Goal: Information Seeking & Learning: Check status

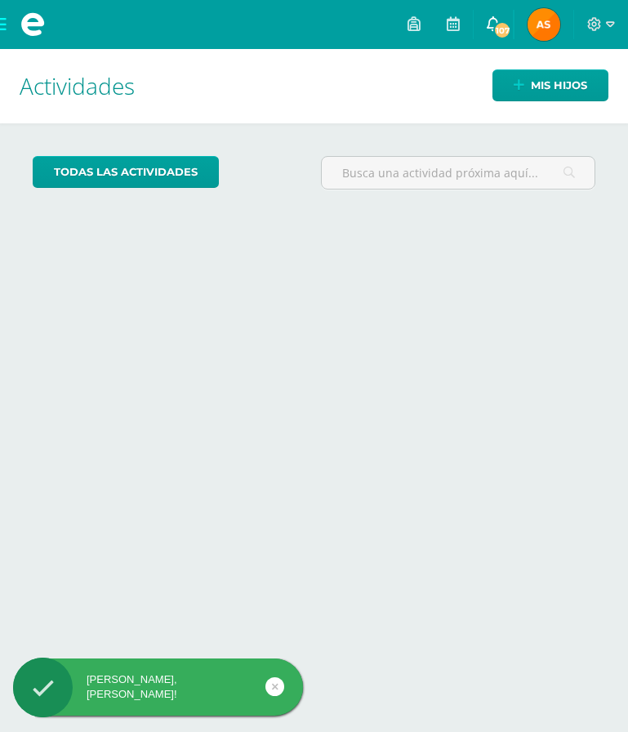
click at [501, 30] on span "107" at bounding box center [502, 30] width 18 height 18
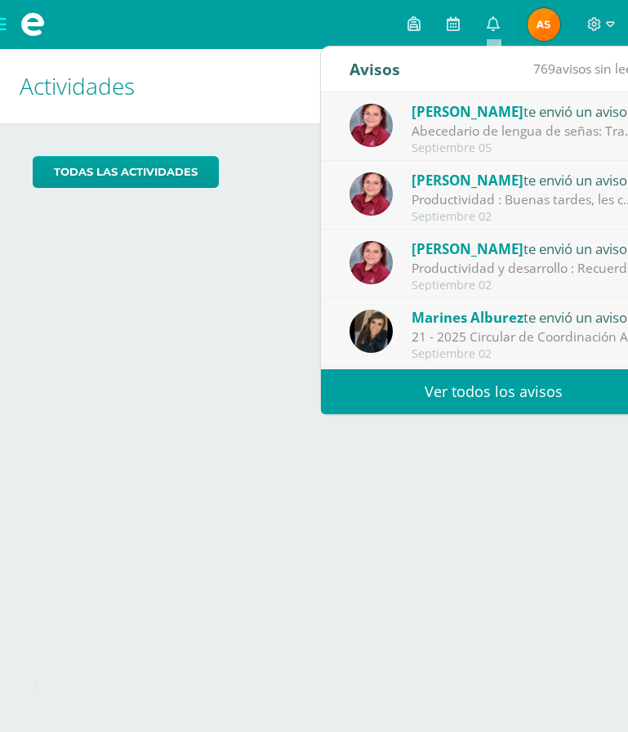
click at [493, 141] on div "Septiembre 05" at bounding box center [525, 148] width 227 height 14
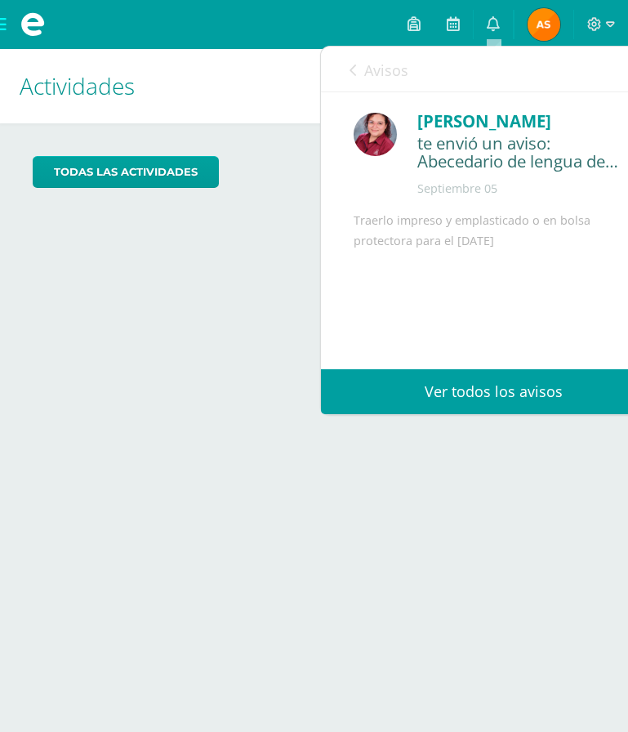
scroll to position [109, 0]
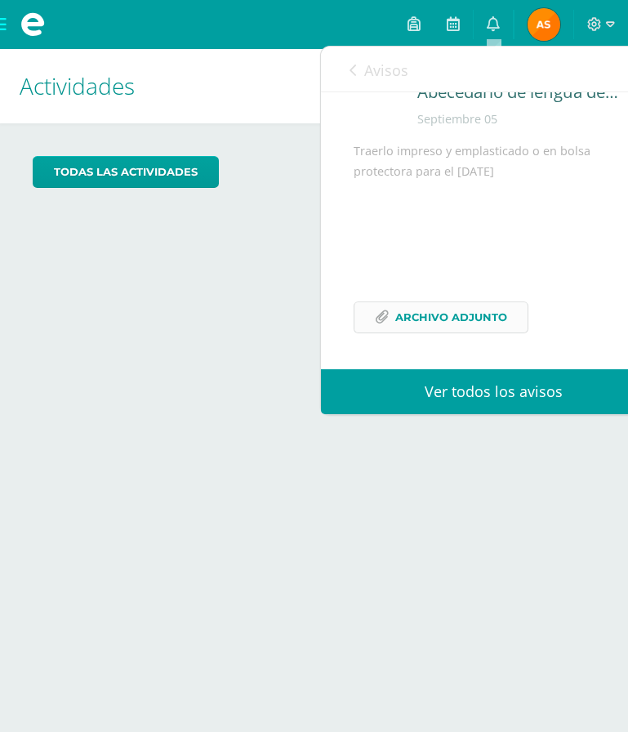
click at [453, 323] on span "Archivo Adjunto" at bounding box center [451, 317] width 112 height 30
click at [355, 69] on icon at bounding box center [353, 70] width 7 height 13
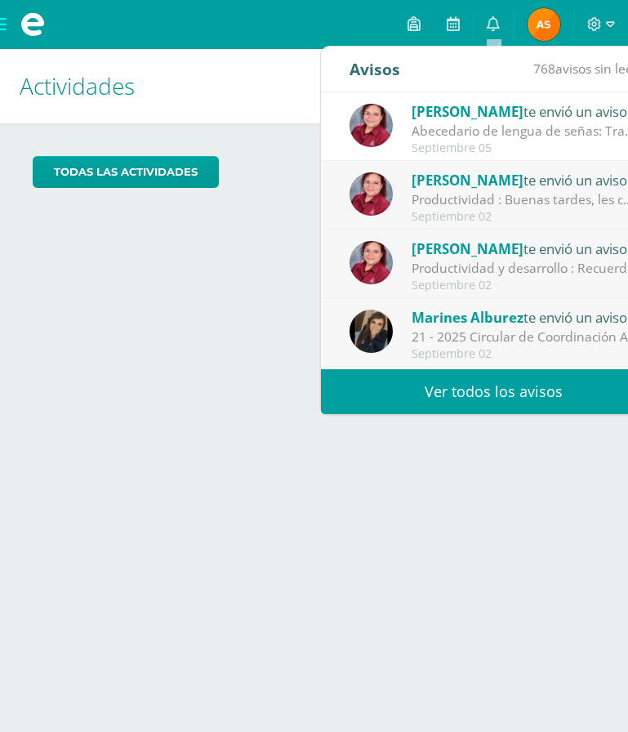
click at [489, 194] on div "Productividad : Buenas tardes, les comparto el abecedario de lengua de señas de…" at bounding box center [525, 199] width 227 height 19
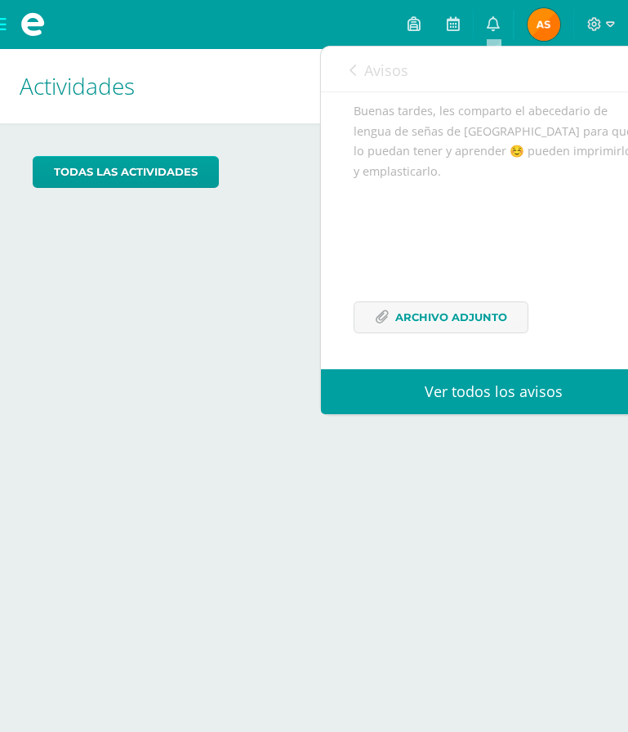
scroll to position [150, 0]
click at [469, 319] on span "Archivo Adjunto" at bounding box center [451, 317] width 112 height 30
click at [355, 69] on icon at bounding box center [353, 70] width 7 height 13
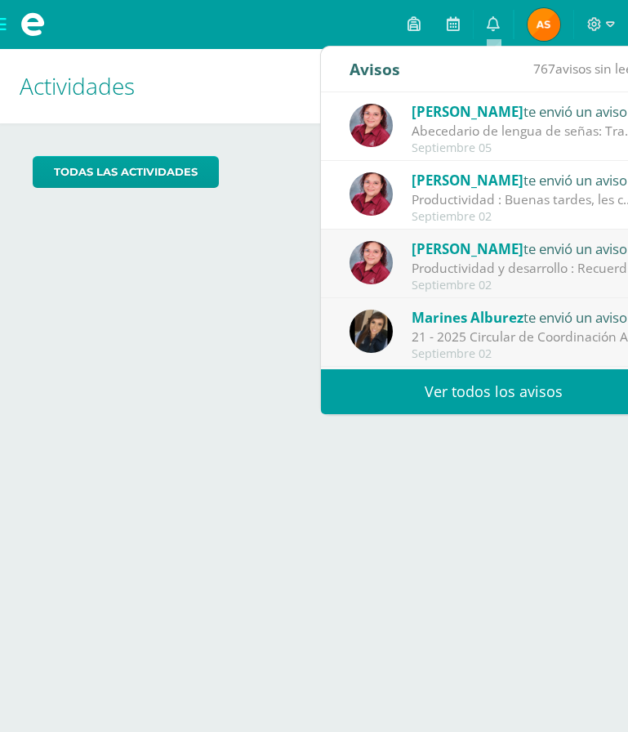
click at [546, 265] on div "Productividad y desarrollo : Recuerda repasar la canción [URL][DOMAIN_NAME]" at bounding box center [525, 268] width 227 height 19
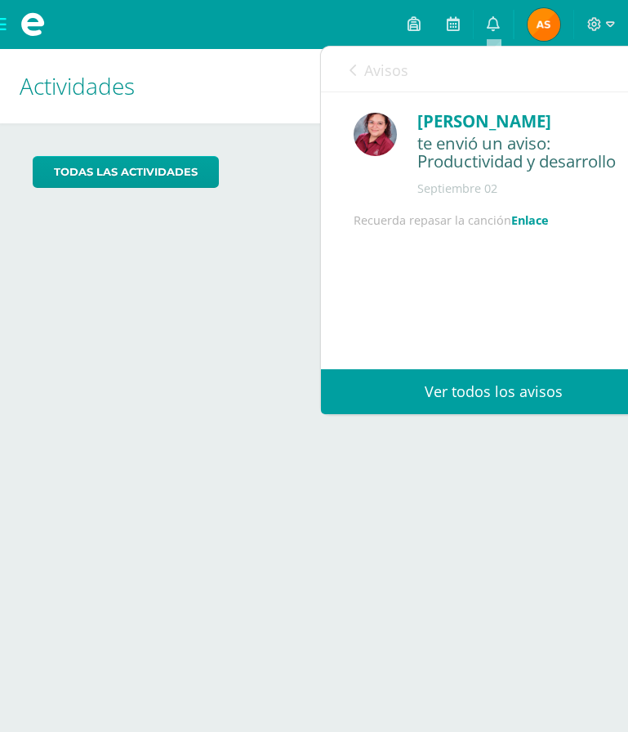
scroll to position [90, 0]
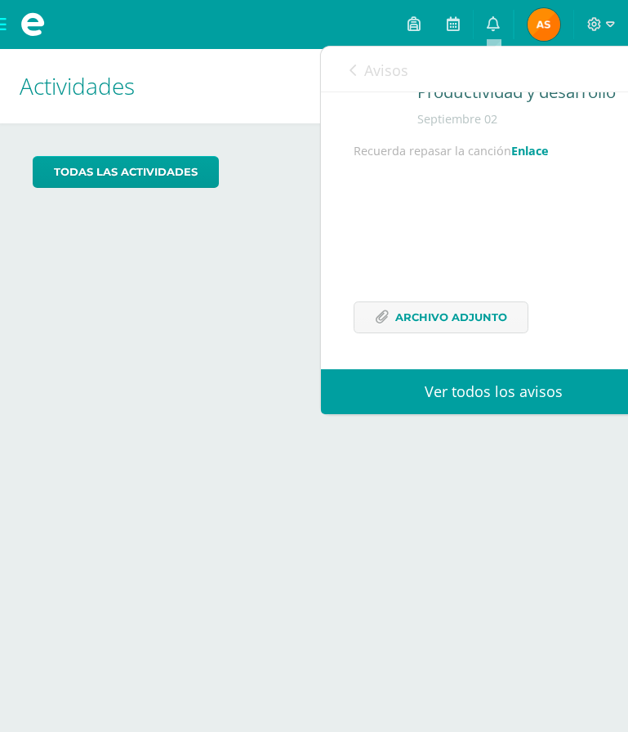
click at [347, 69] on div "Avisos 766 avisos sin leer Avisos" at bounding box center [494, 70] width 346 height 46
click at [359, 75] on link "Avisos" at bounding box center [379, 70] width 59 height 47
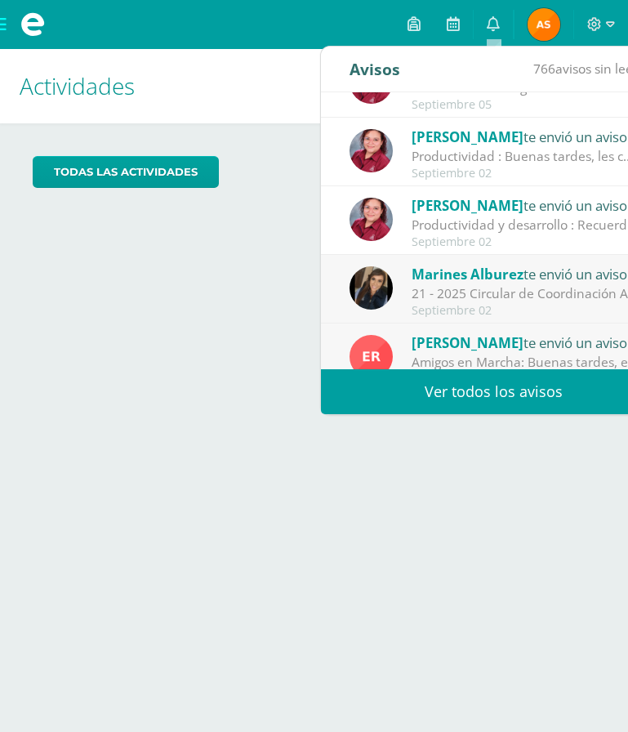
scroll to position [82, 0]
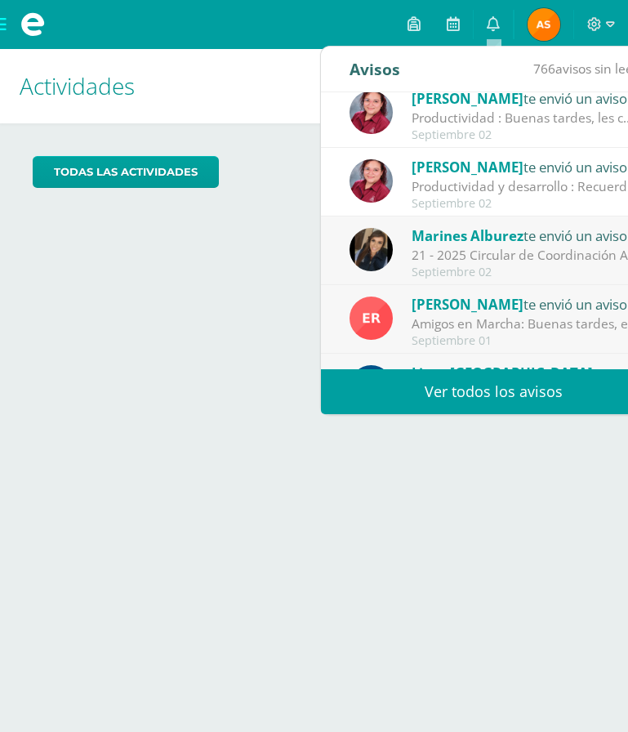
click at [562, 260] on div "21 - 2025 Circular de Coordinación Académica : Buenos días estimadas familias d…" at bounding box center [525, 255] width 227 height 19
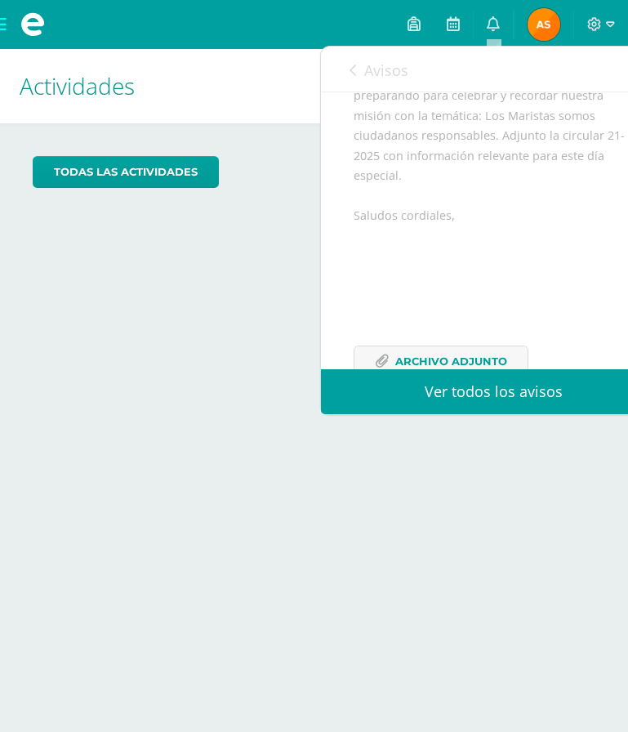
scroll to position [250, 0]
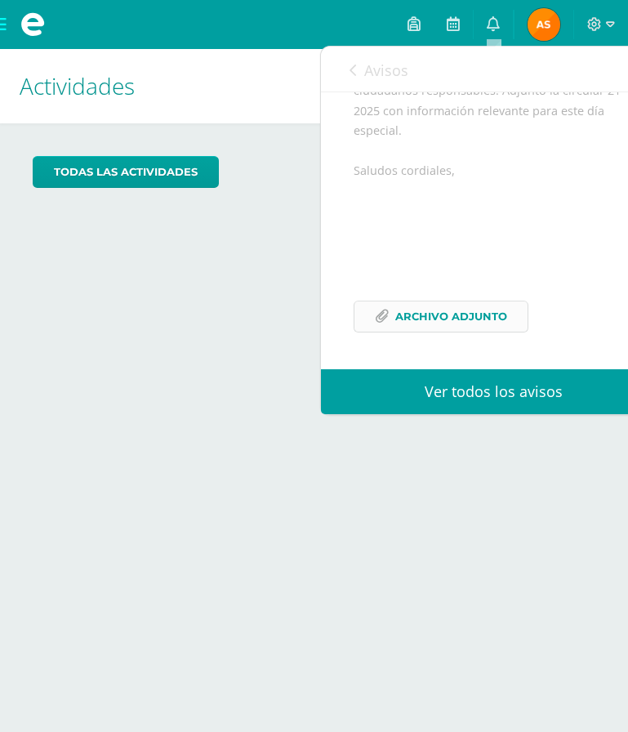
click at [473, 319] on span "Archivo Adjunto" at bounding box center [451, 316] width 112 height 30
click at [356, 72] on icon at bounding box center [353, 70] width 7 height 13
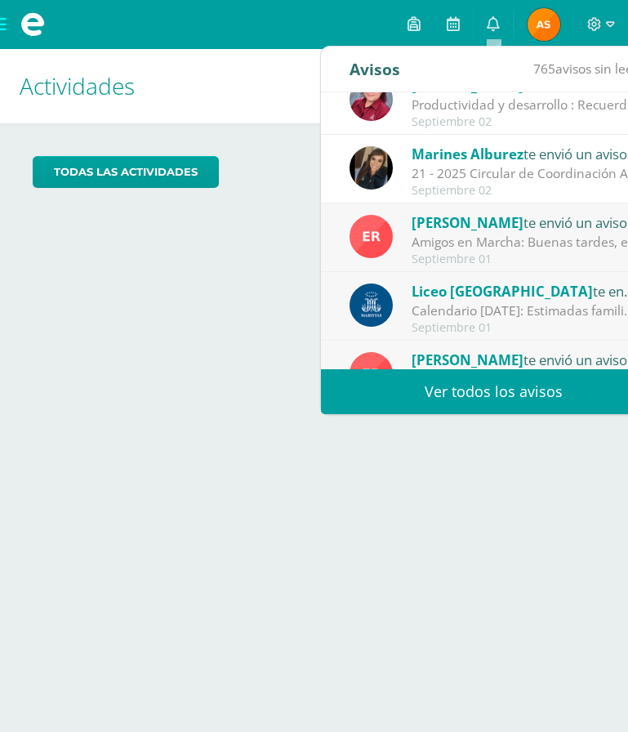
scroll to position [245, 0]
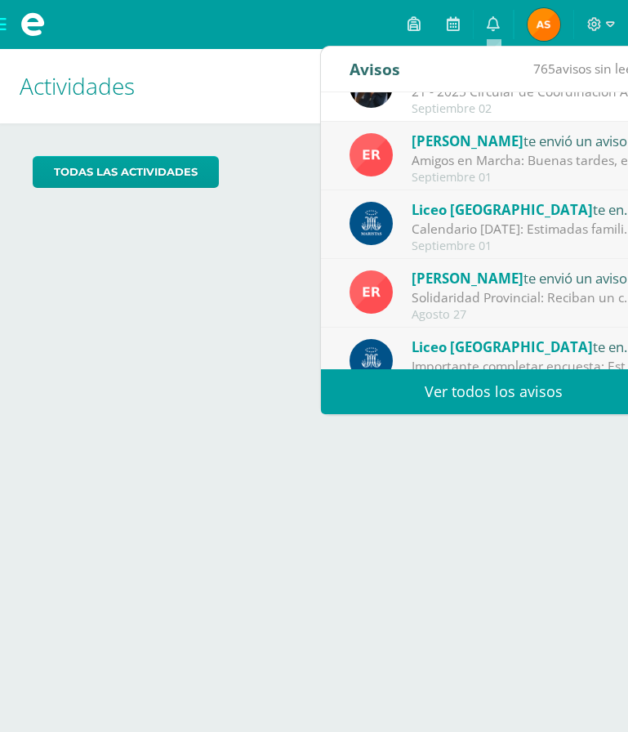
click at [524, 223] on div "Calendario [DATE]: Estimadas familias [DEMOGRAPHIC_DATA], les compartimos el ca…" at bounding box center [525, 229] width 227 height 19
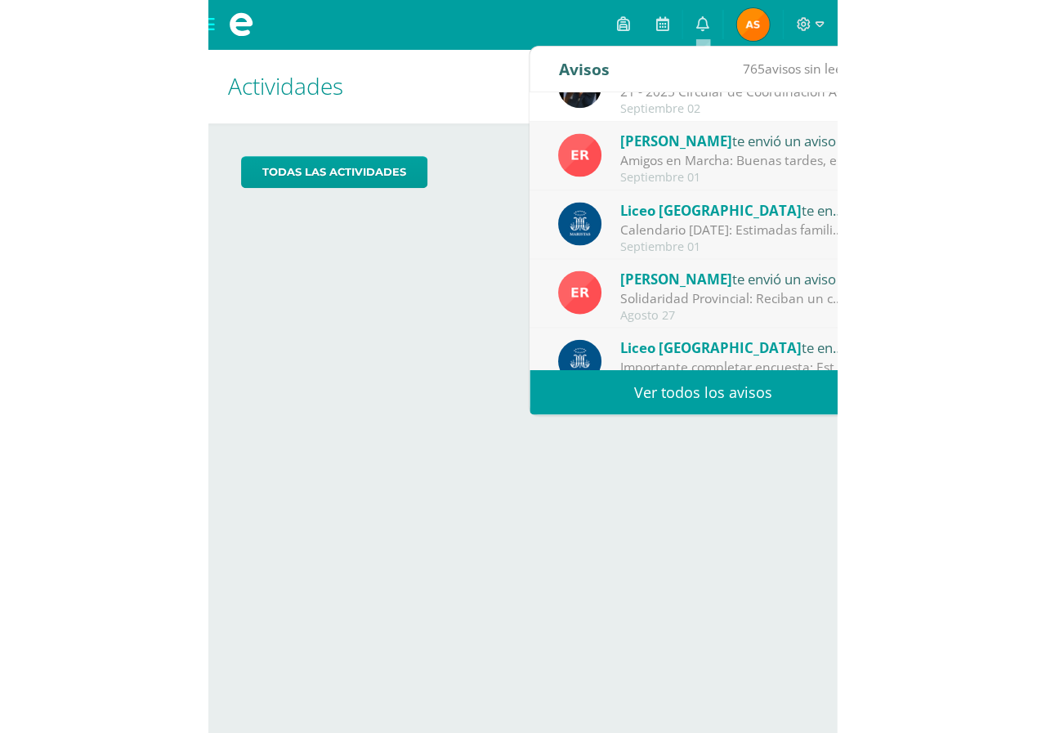
scroll to position [150, 0]
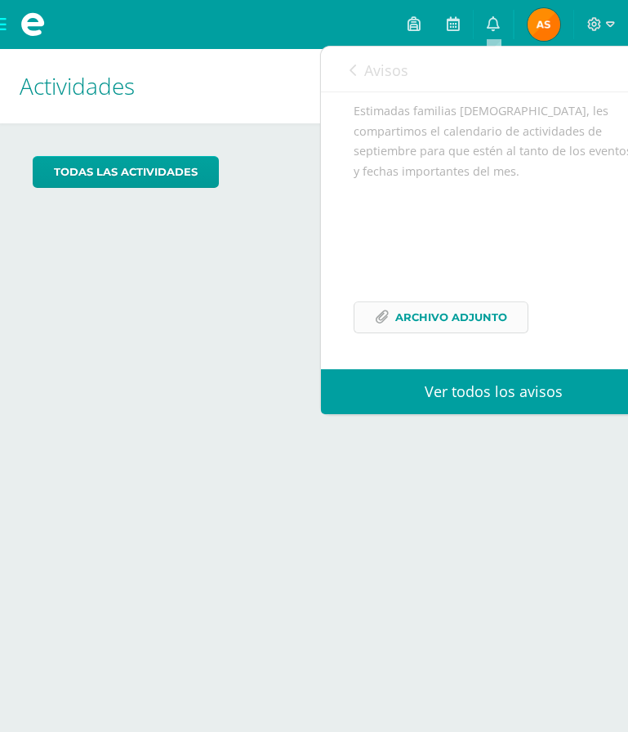
click at [487, 318] on span "Archivo Adjunto" at bounding box center [451, 317] width 112 height 30
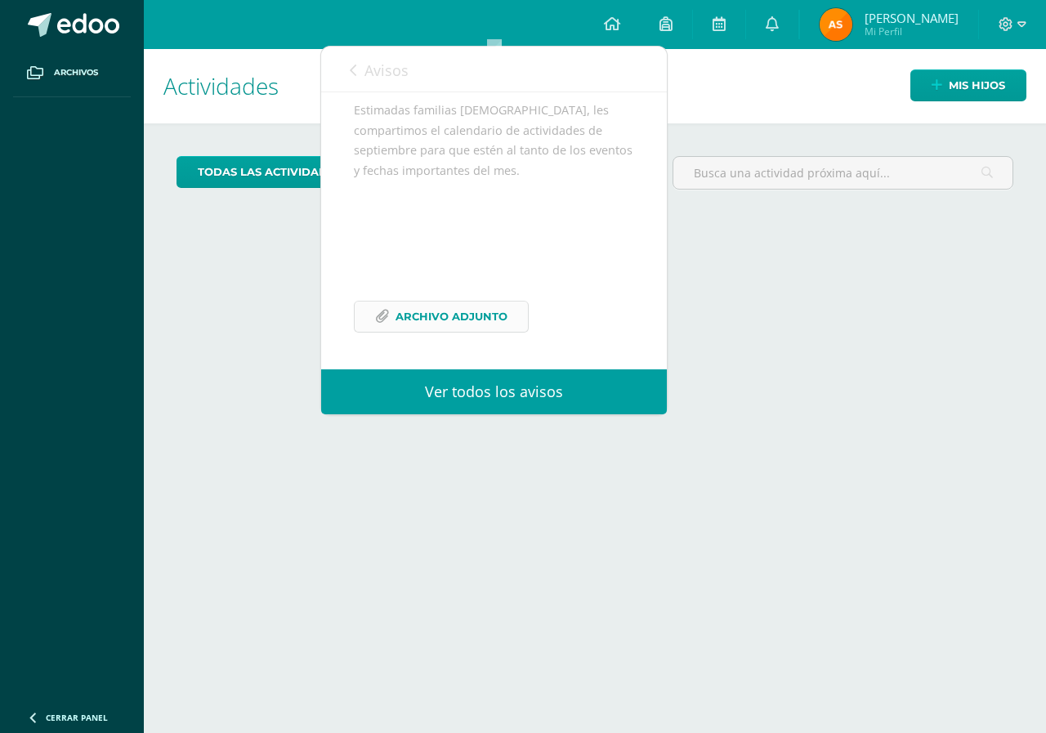
scroll to position [178, 0]
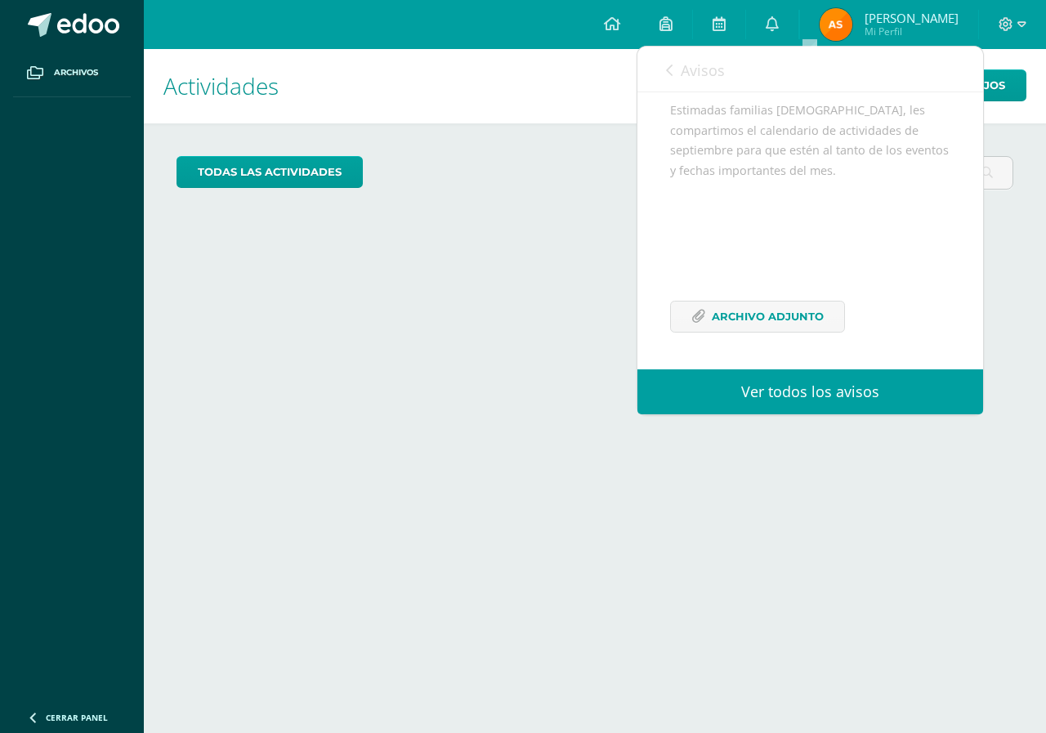
click at [627, 68] on link "Avisos" at bounding box center [695, 70] width 59 height 47
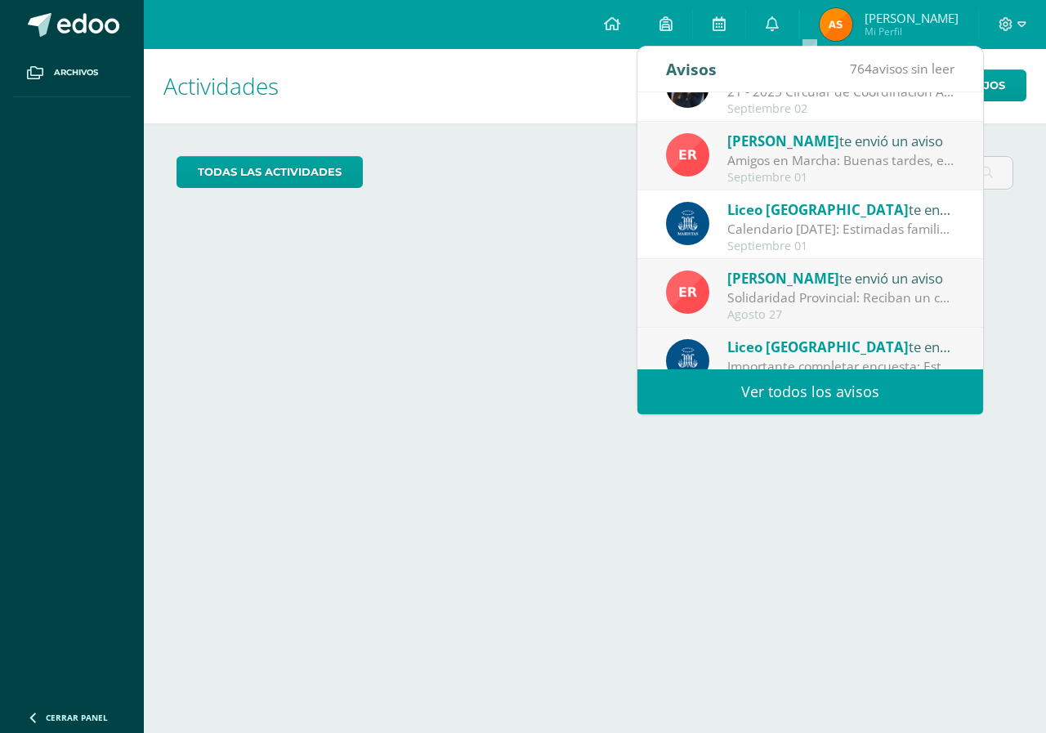
click at [627, 307] on div "Solidaridad Provincial: Reciban un cordial saludo y nuestro agradecimiento por …" at bounding box center [840, 297] width 227 height 19
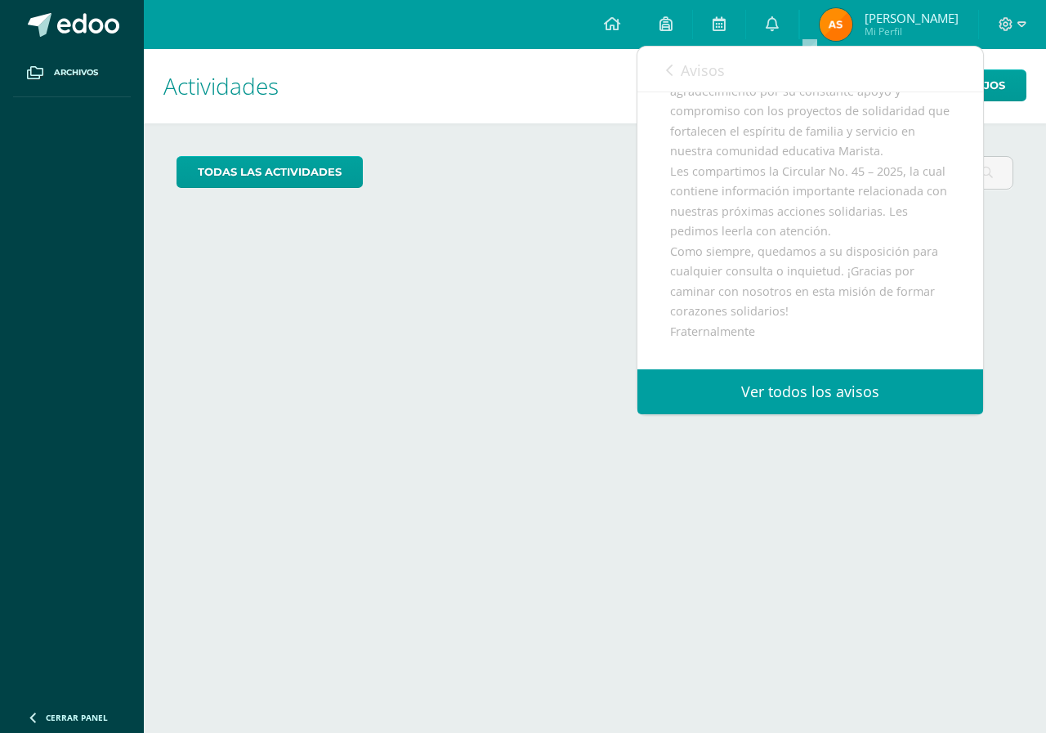
scroll to position [399, 0]
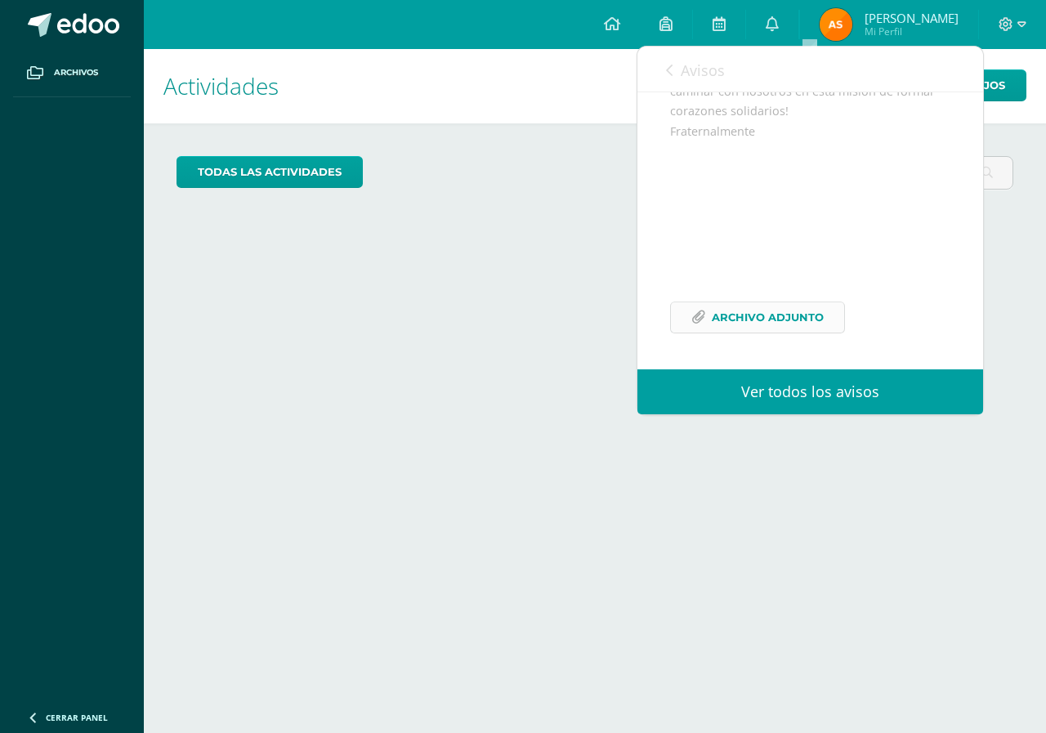
click at [627, 319] on span "Archivo Adjunto" at bounding box center [768, 317] width 112 height 30
click at [627, 69] on link "Avisos" at bounding box center [695, 70] width 59 height 47
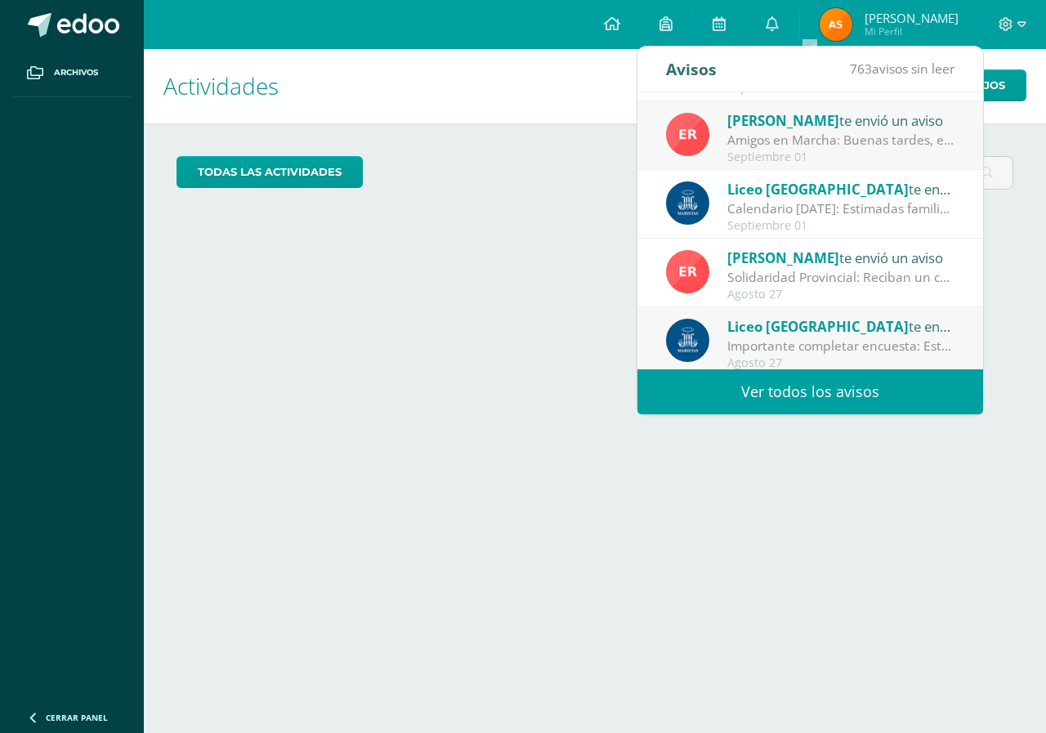
scroll to position [272, 0]
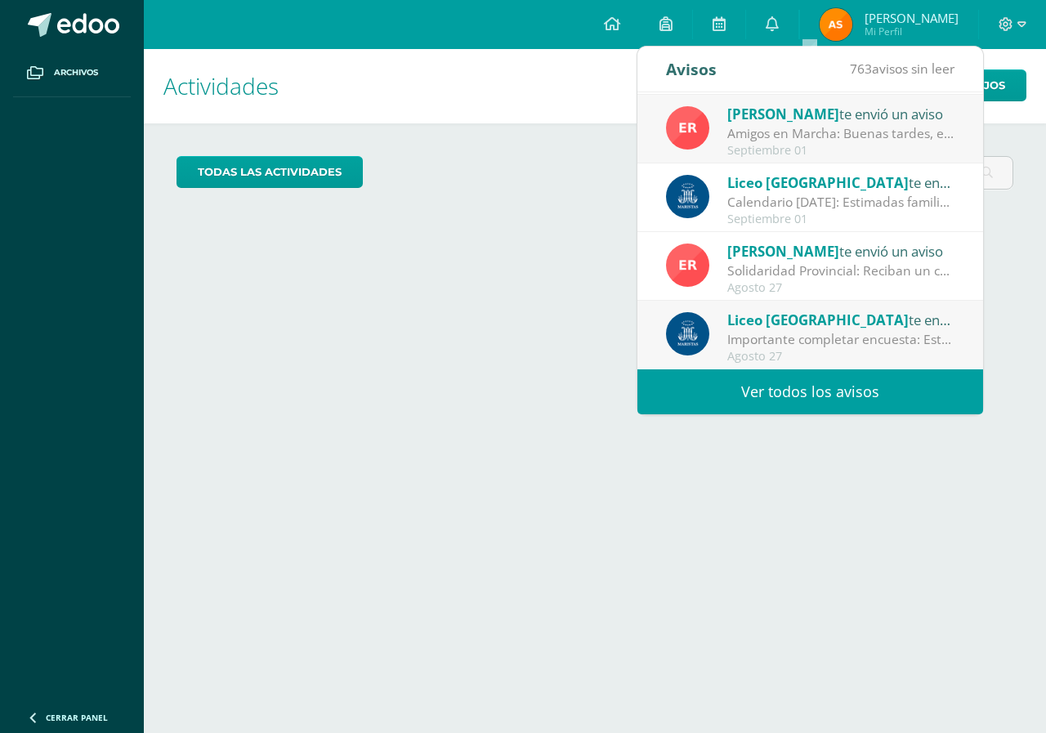
click at [627, 343] on div "Importante completar encuesta: Estimadas familias maristas: Este viernes cierra…" at bounding box center [840, 339] width 227 height 19
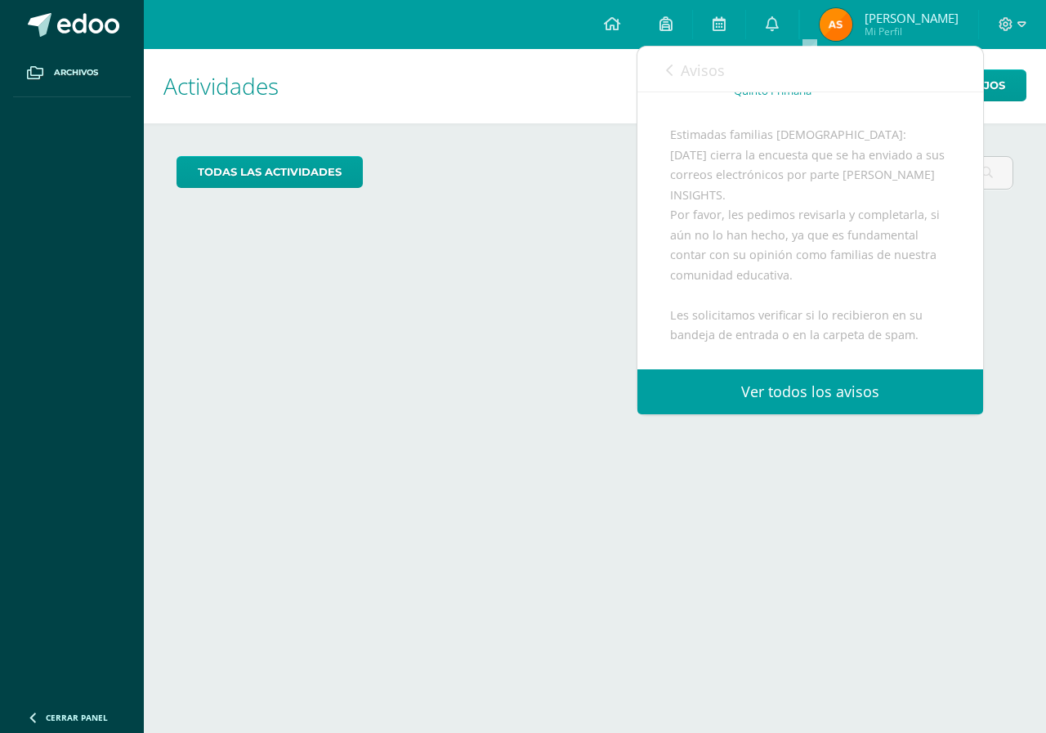
scroll to position [0, 0]
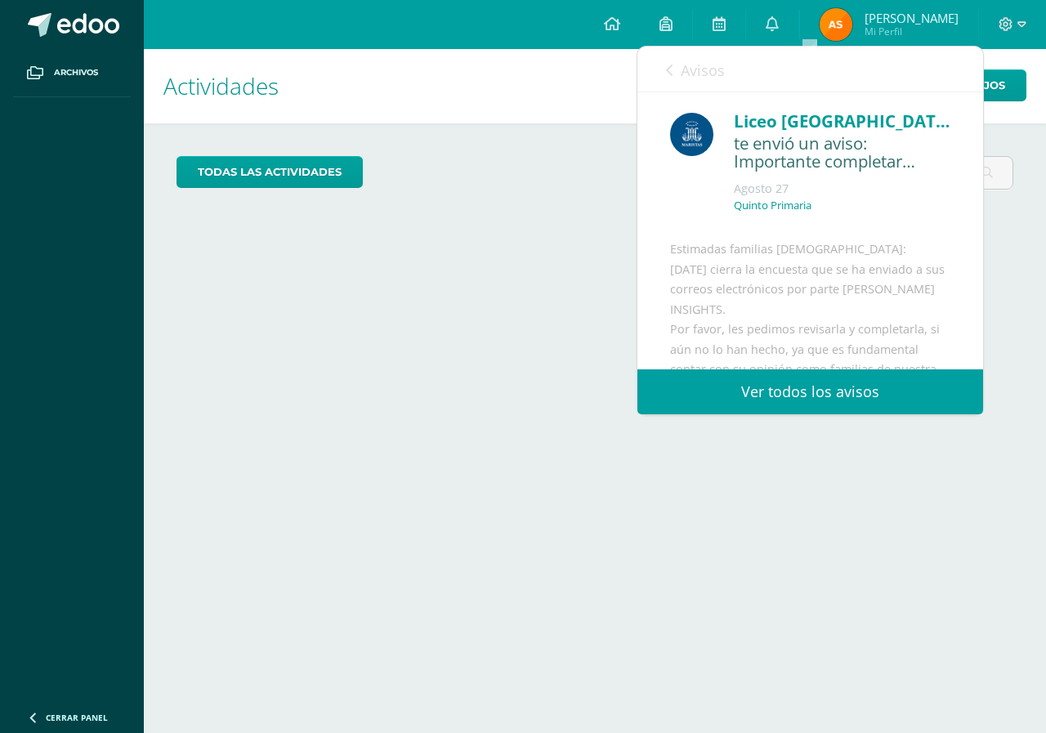
click at [627, 67] on icon at bounding box center [669, 70] width 7 height 13
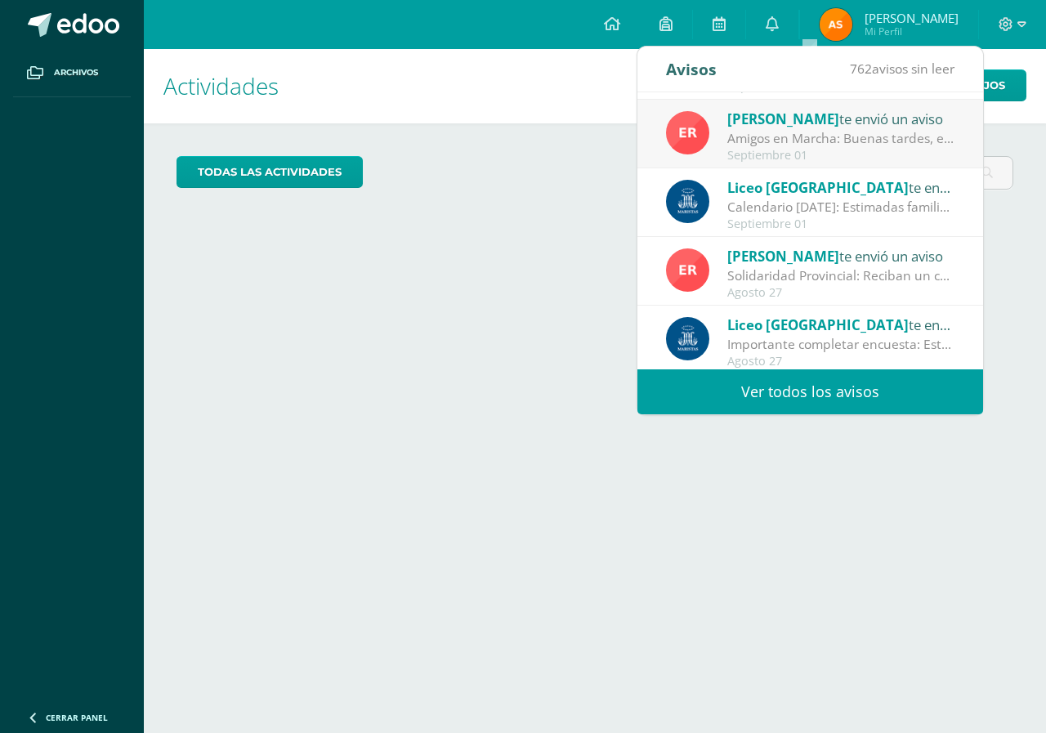
scroll to position [272, 0]
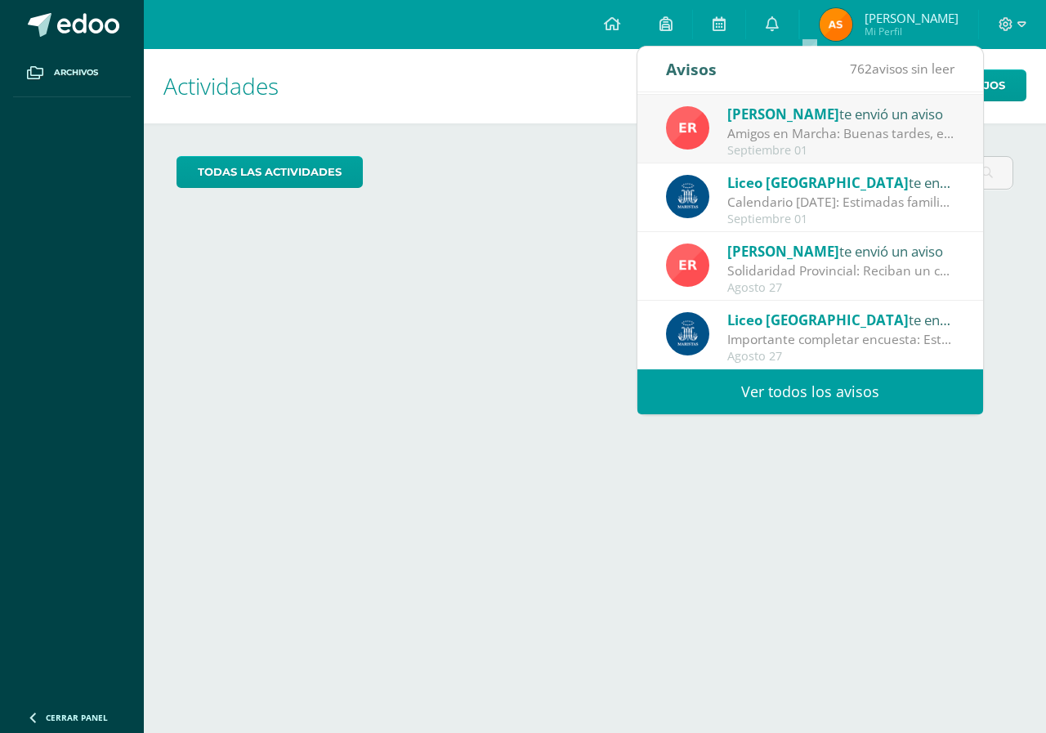
click at [627, 395] on link "Ver todos los avisos" at bounding box center [810, 391] width 346 height 45
click at [627, 388] on link "Ver todos los avisos" at bounding box center [810, 391] width 346 height 45
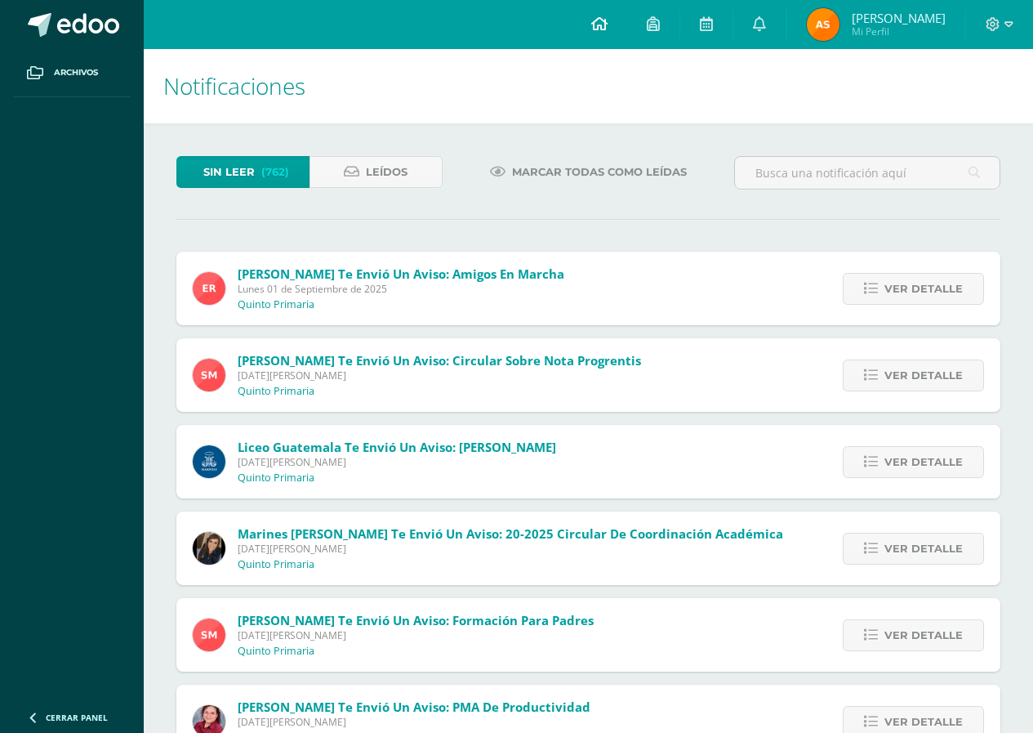
click at [608, 16] on span at bounding box center [599, 25] width 16 height 18
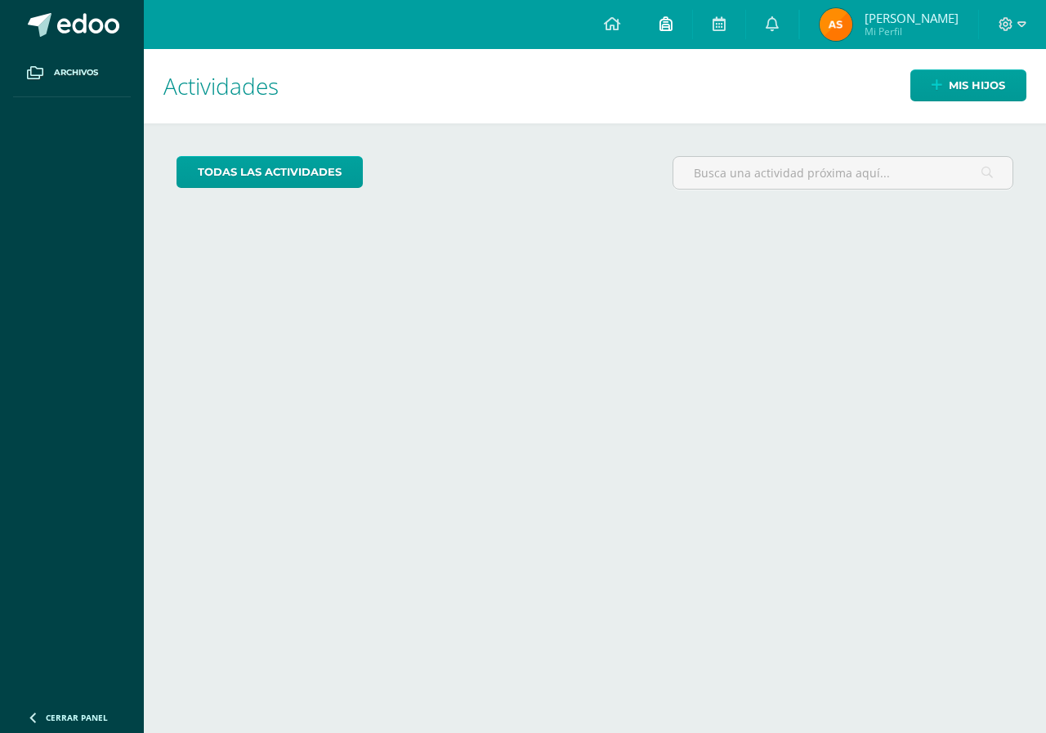
click at [672, 25] on icon at bounding box center [665, 23] width 13 height 15
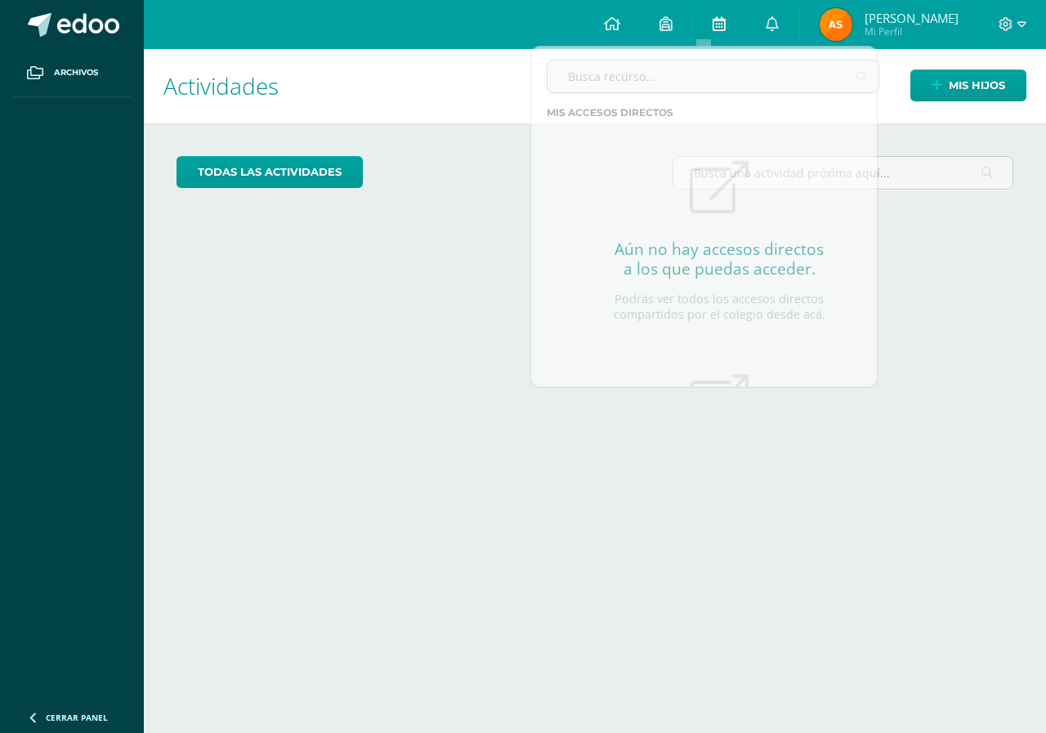
click at [725, 25] on icon at bounding box center [718, 23] width 13 height 15
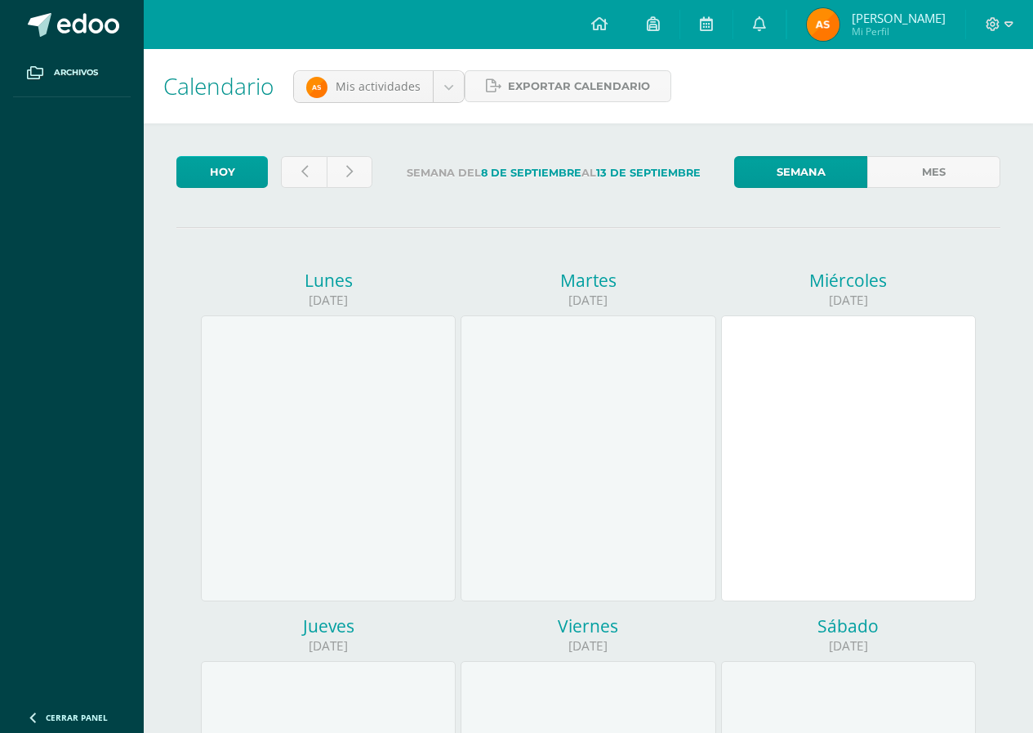
click at [840, 20] on img at bounding box center [823, 24] width 33 height 33
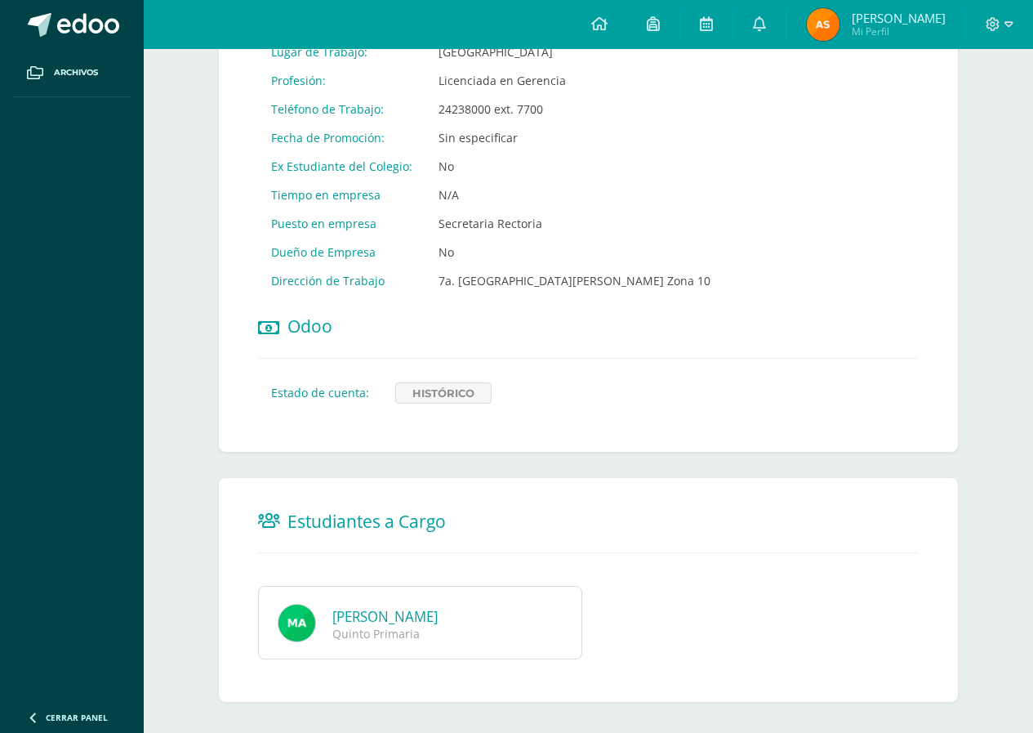
scroll to position [797, 0]
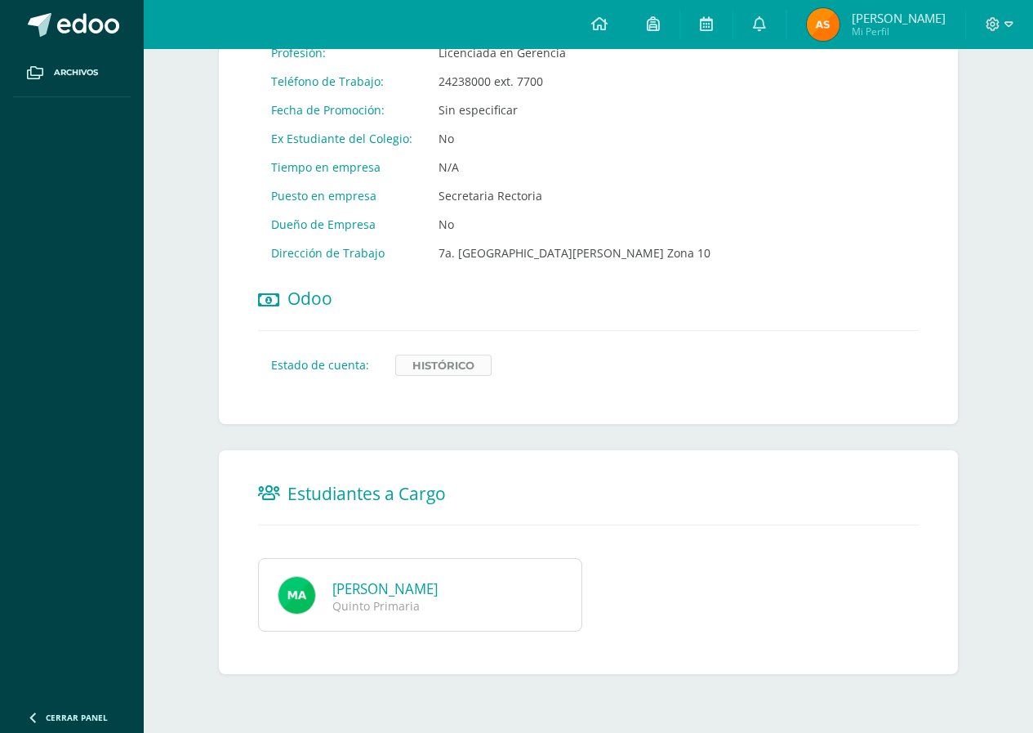
click at [455, 366] on link "Histórico" at bounding box center [443, 365] width 96 height 21
click at [306, 598] on img at bounding box center [297, 595] width 38 height 38
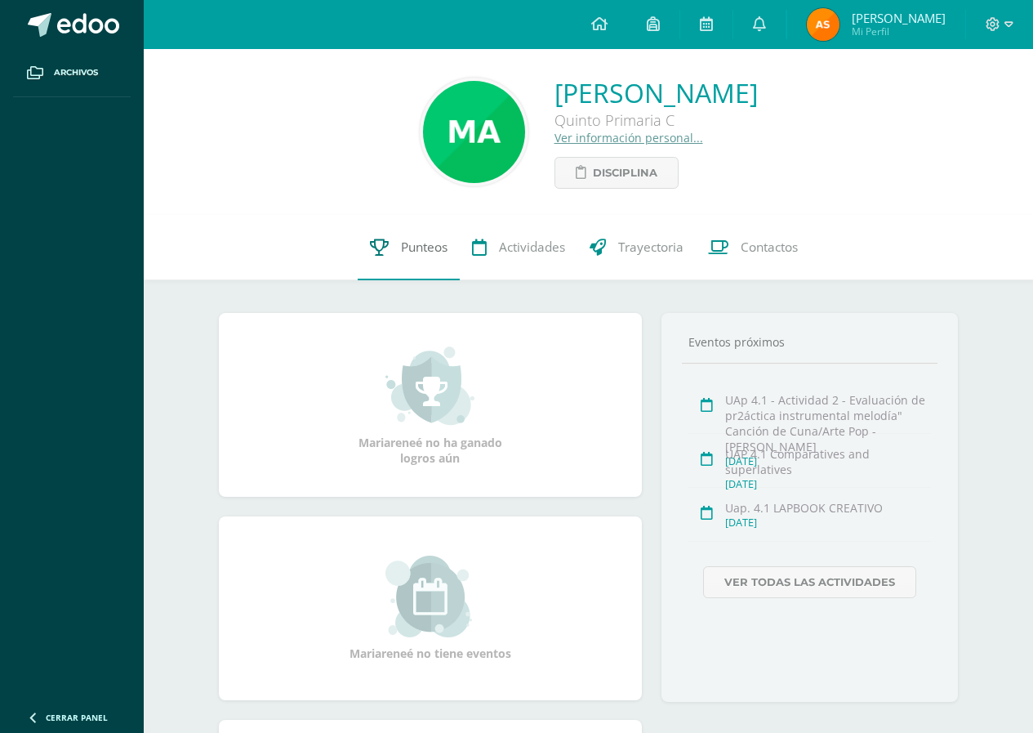
click at [404, 245] on span "Punteos" at bounding box center [424, 247] width 47 height 17
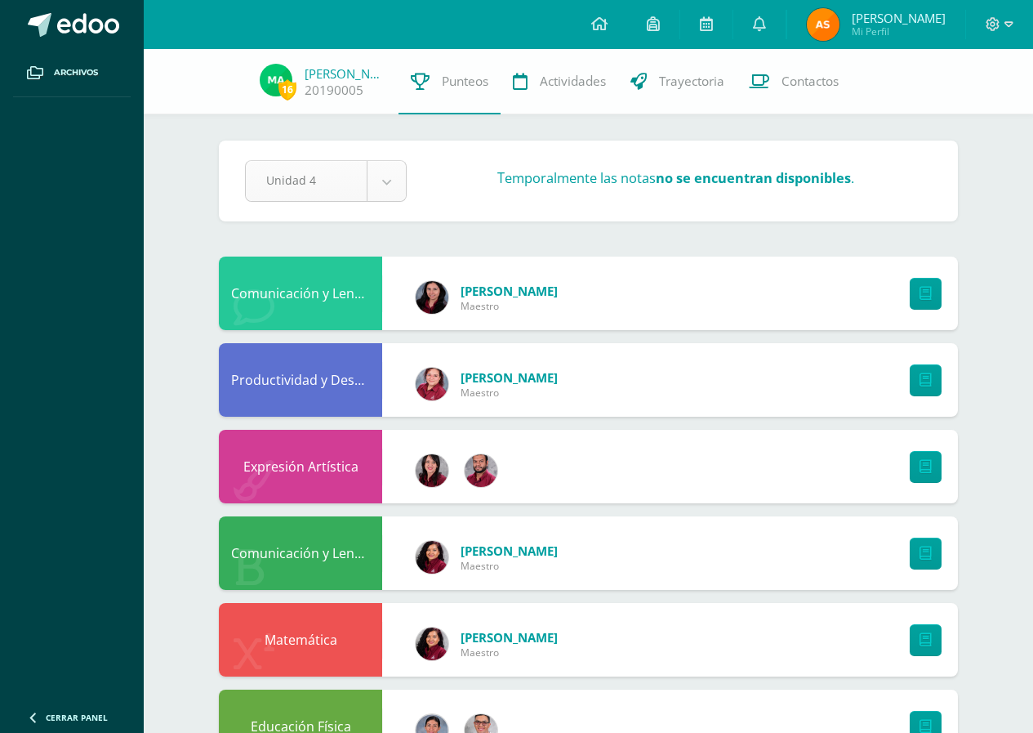
click at [393, 181] on body "Archivos Cerrar panel Configuración Cerrar sesión Ana Paola Mi Perfil Avisos 76…" at bounding box center [516, 614] width 1033 height 1229
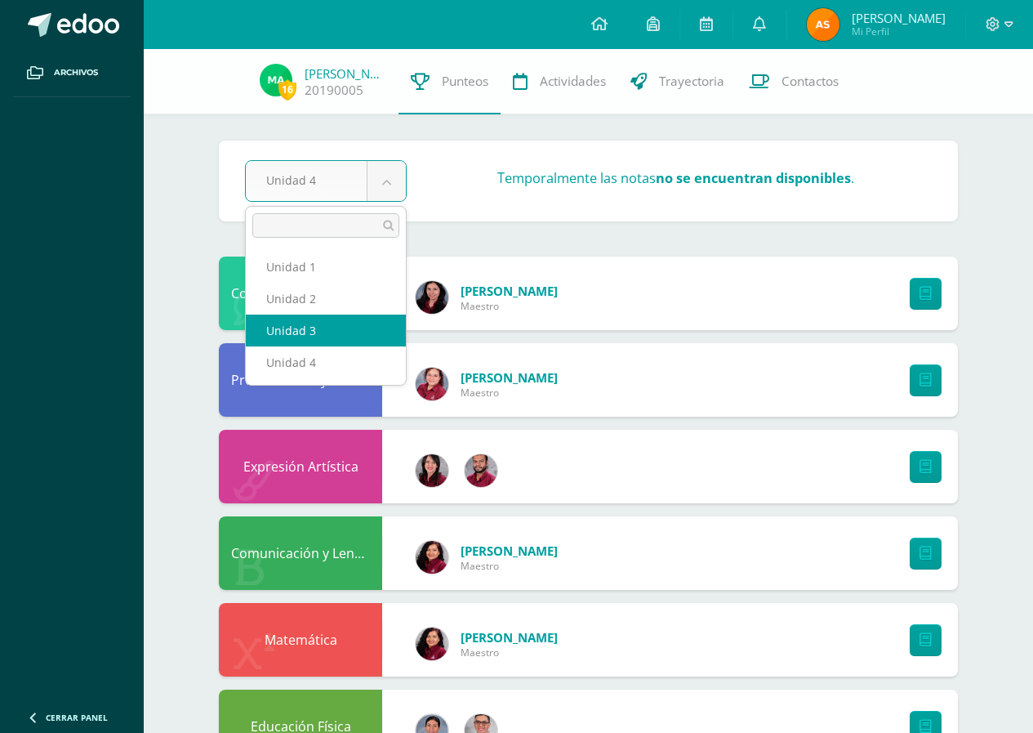
select select "Unidad 3"
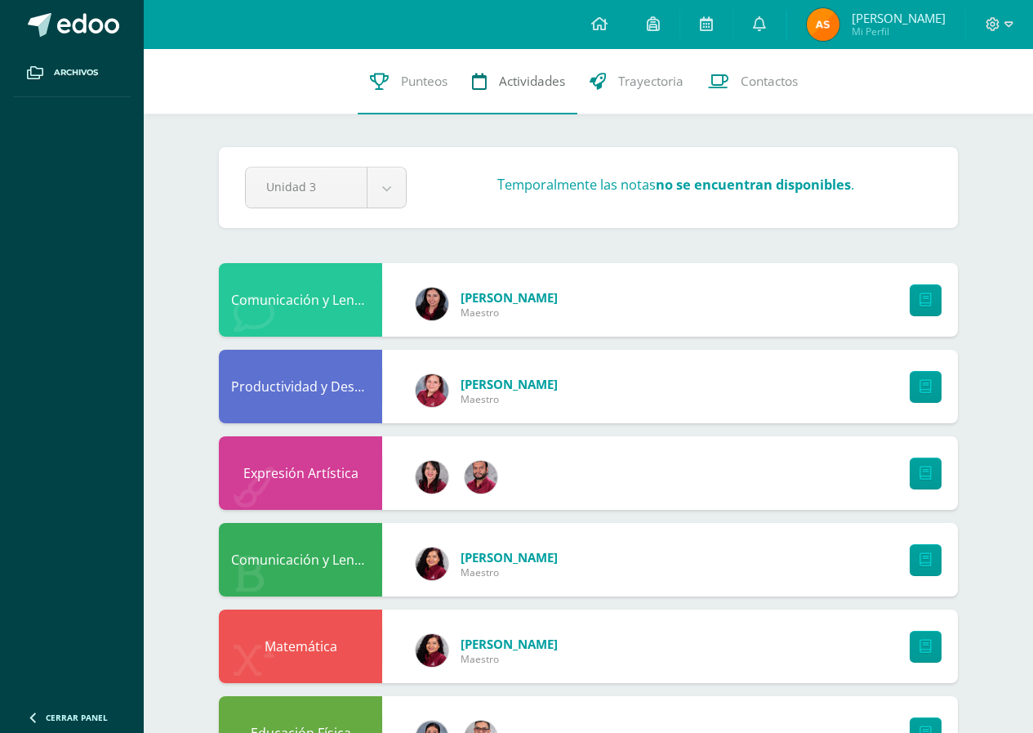
click at [543, 88] on span "Actividades" at bounding box center [532, 81] width 66 height 17
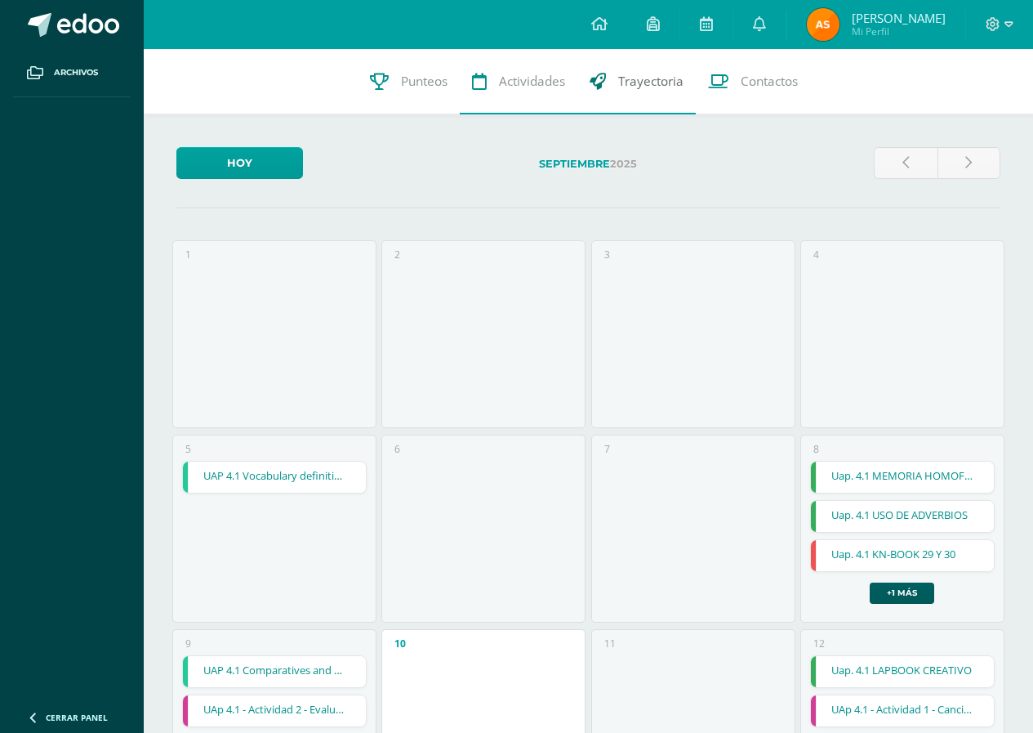
click at [640, 81] on span "Trayectoria" at bounding box center [650, 81] width 65 height 17
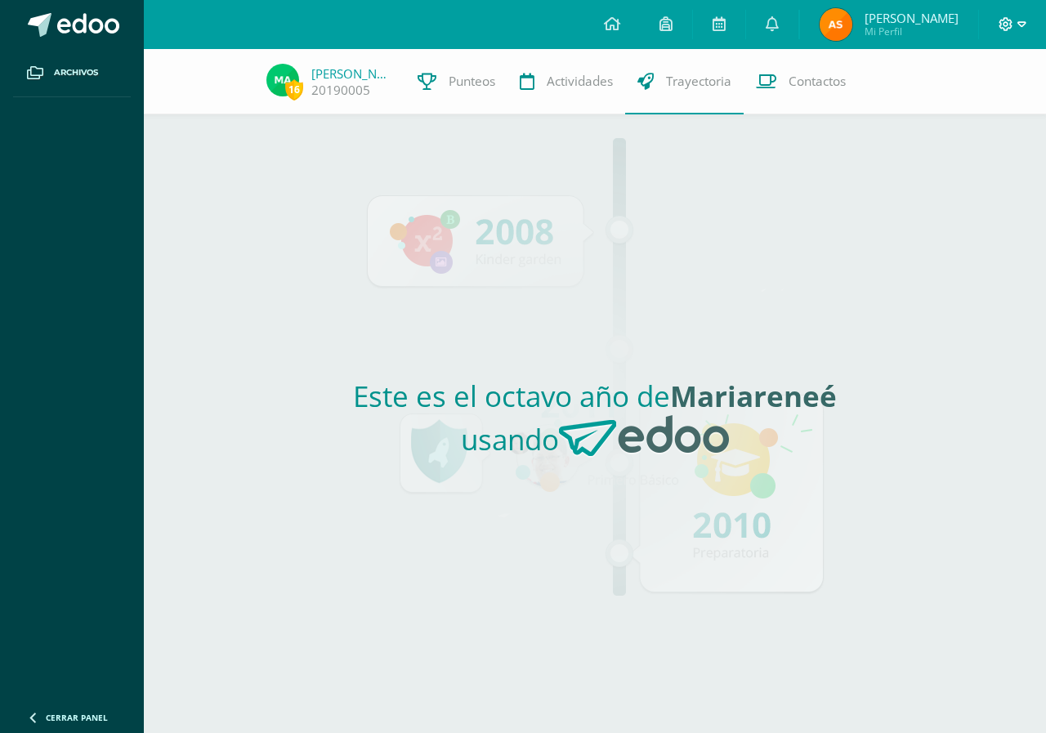
click at [1013, 24] on span at bounding box center [1012, 25] width 28 height 18
click at [962, 115] on span "Cerrar sesión" at bounding box center [971, 112] width 74 height 16
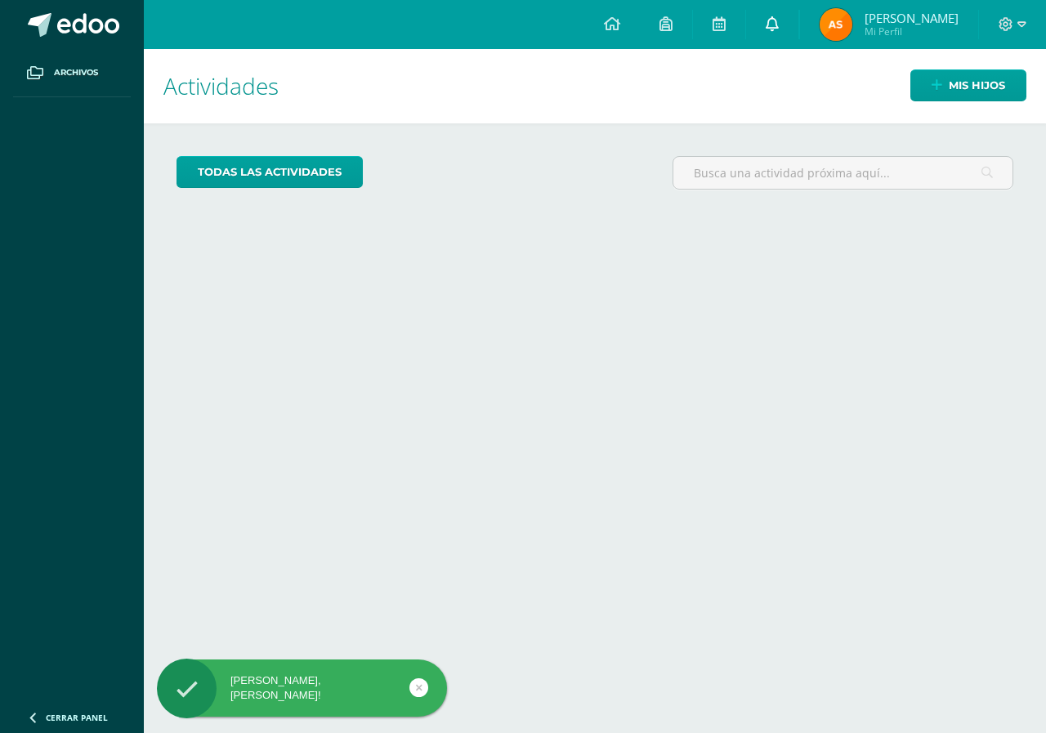
click at [779, 25] on icon at bounding box center [771, 23] width 13 height 15
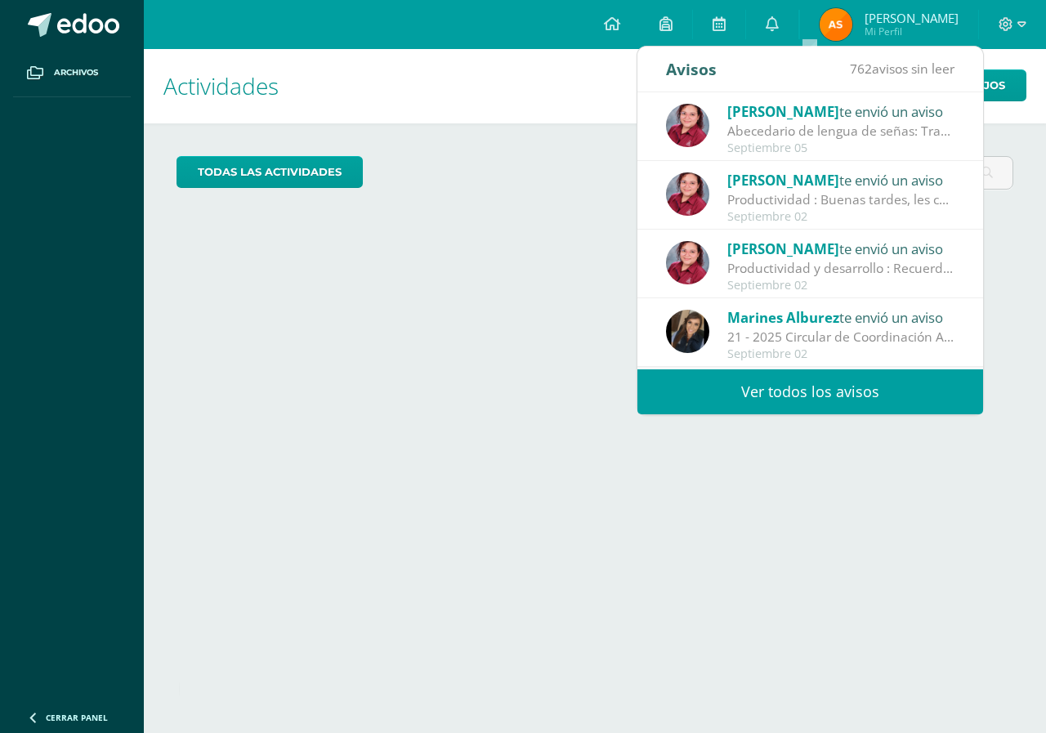
click at [851, 132] on div "Abecedario de lengua de señas: Traerlo impreso y emplasticado o en bolsa protec…" at bounding box center [840, 131] width 227 height 19
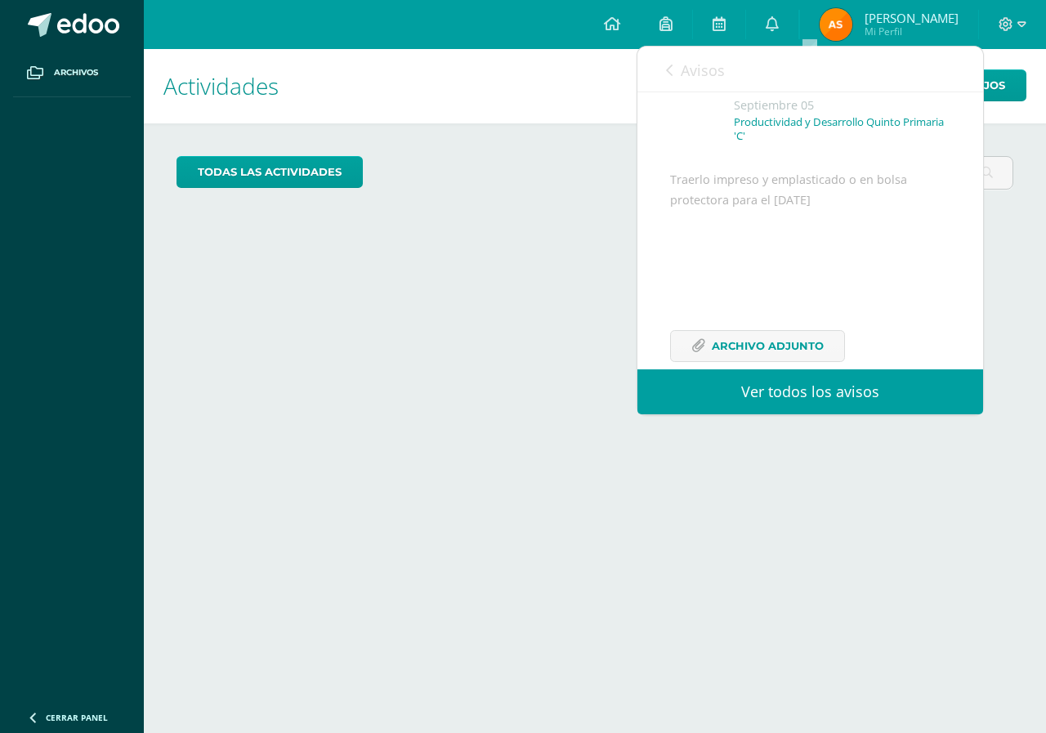
scroll to position [153, 0]
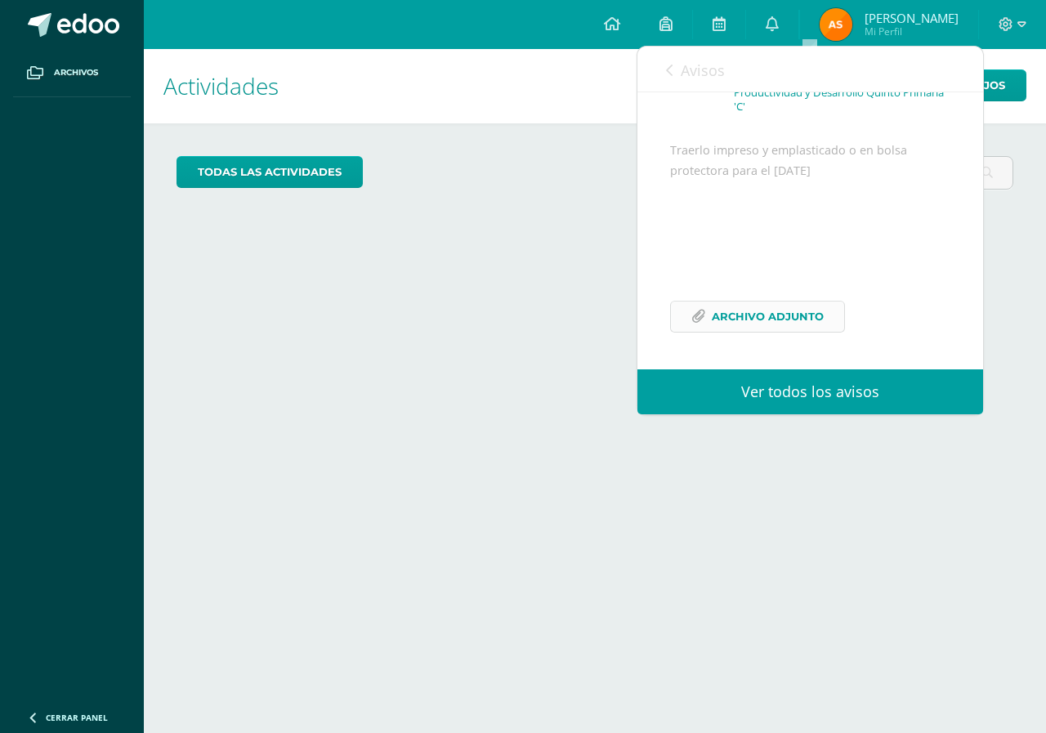
click at [759, 322] on span "Archivo Adjunto" at bounding box center [768, 316] width 112 height 30
click at [1013, 25] on span at bounding box center [1012, 25] width 28 height 18
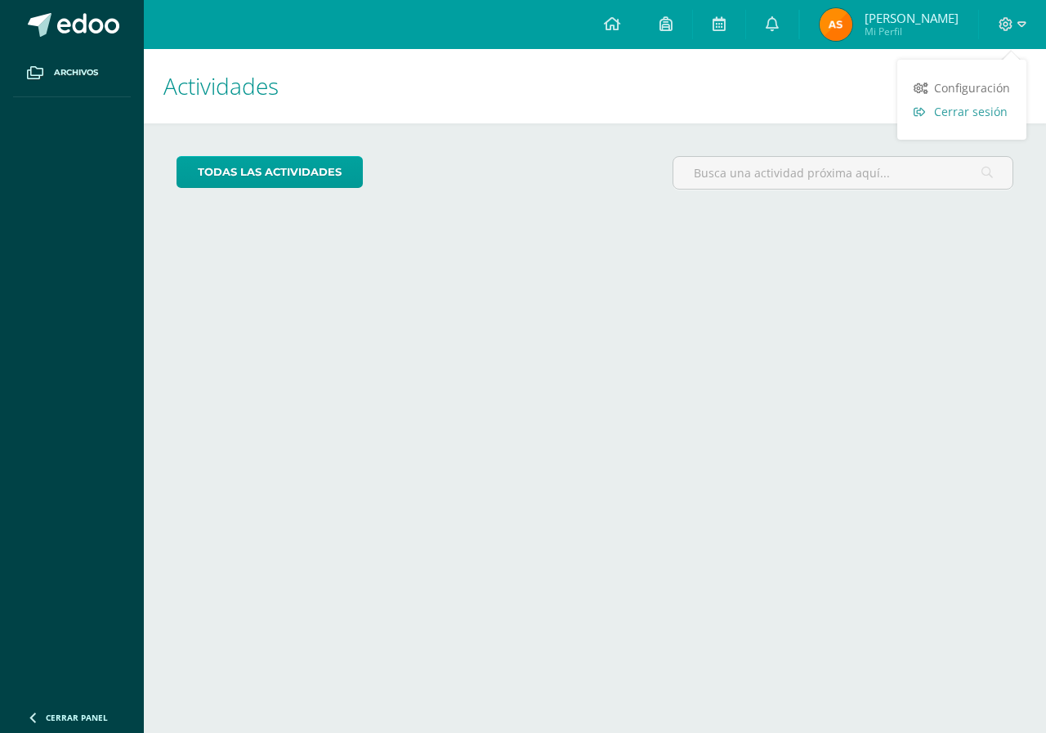
click at [965, 119] on link "Cerrar sesión" at bounding box center [961, 112] width 129 height 24
